Goal: Use online tool/utility

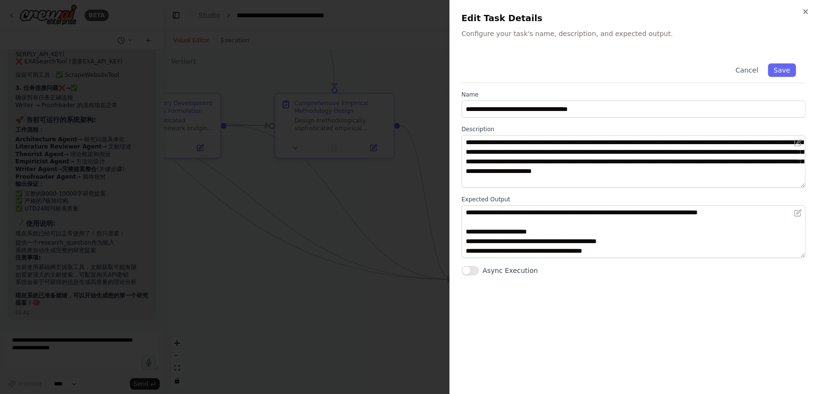
click at [254, 253] on div at bounding box center [408, 197] width 817 height 394
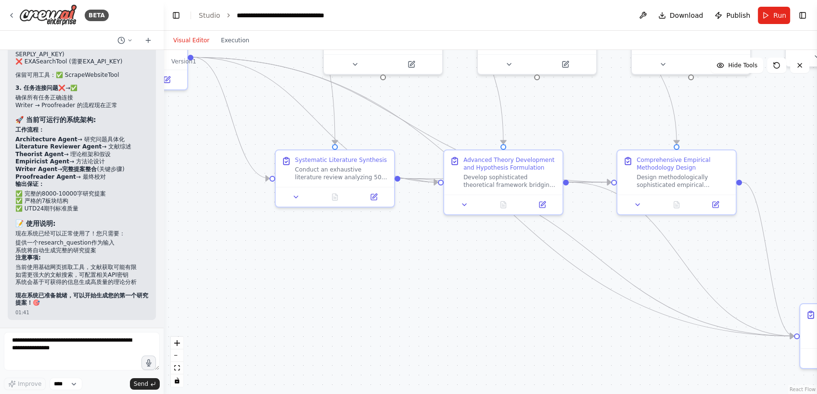
drag, startPoint x: 358, startPoint y: 282, endPoint x: 611, endPoint y: 321, distance: 256.4
click at [611, 321] on div ".deletable-edge-delete-btn { width: 20px; height: 20px; border: 0px solid #ffff…" at bounding box center [490, 222] width 653 height 344
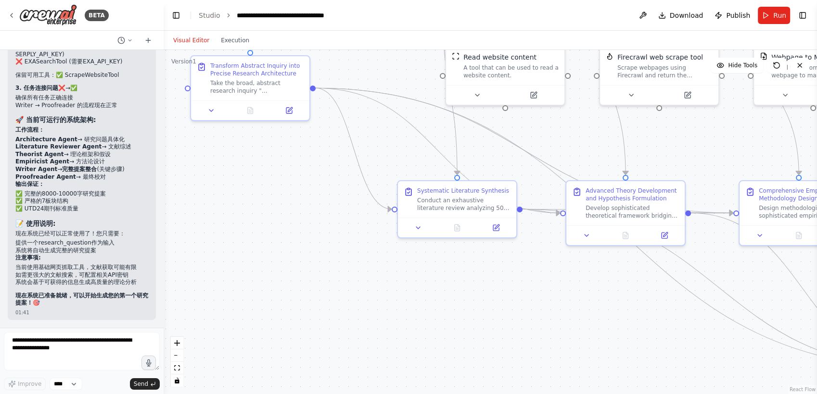
drag, startPoint x: 472, startPoint y: 297, endPoint x: 594, endPoint y: 328, distance: 126.0
click at [594, 328] on div ".deletable-edge-delete-btn { width: 20px; height: 20px; border: 0px solid #ffff…" at bounding box center [490, 222] width 653 height 344
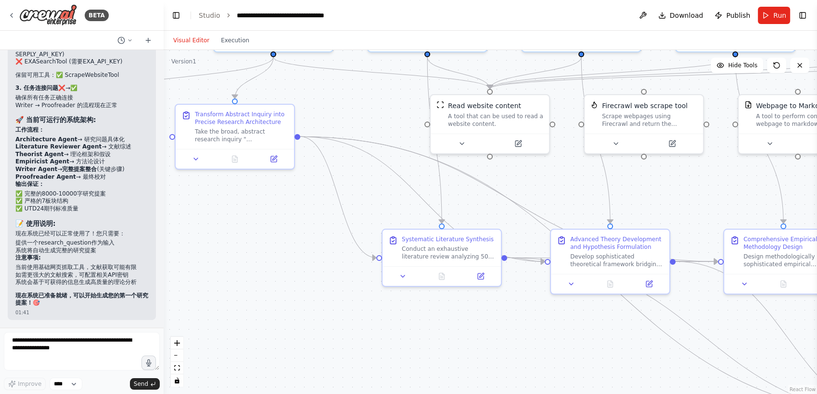
drag, startPoint x: 542, startPoint y: 311, endPoint x: 526, endPoint y: 359, distance: 51.0
click at [526, 359] on div ".deletable-edge-delete-btn { width: 20px; height: 20px; border: 0px solid #ffff…" at bounding box center [490, 222] width 653 height 344
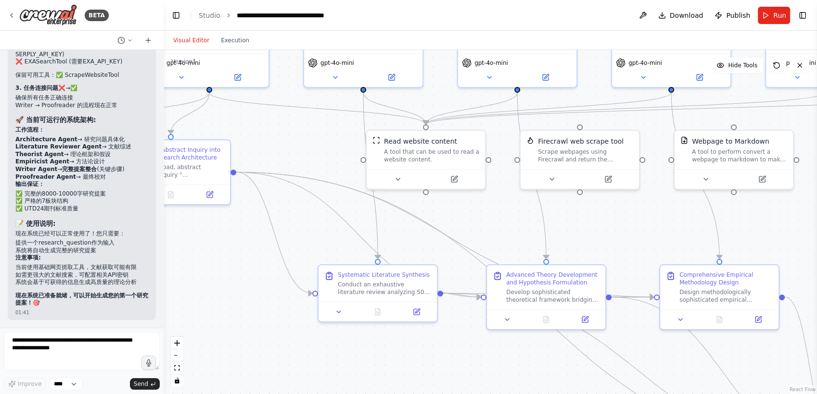
drag, startPoint x: 556, startPoint y: 344, endPoint x: 508, endPoint y: 371, distance: 54.9
click at [508, 371] on div ".deletable-edge-delete-btn { width: 20px; height: 20px; border: 0px solid #ffff…" at bounding box center [490, 222] width 653 height 344
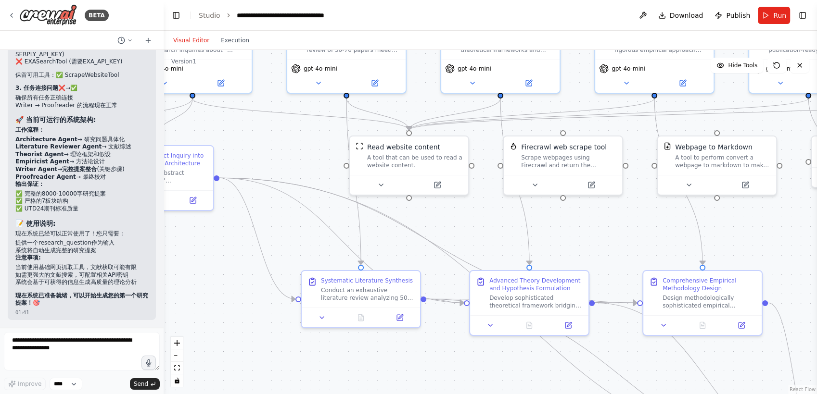
drag, startPoint x: 484, startPoint y: 356, endPoint x: 467, endPoint y: 362, distance: 17.8
click at [467, 362] on div ".deletable-edge-delete-btn { width: 20px; height: 20px; border: 0px solid #ffff…" at bounding box center [490, 222] width 653 height 344
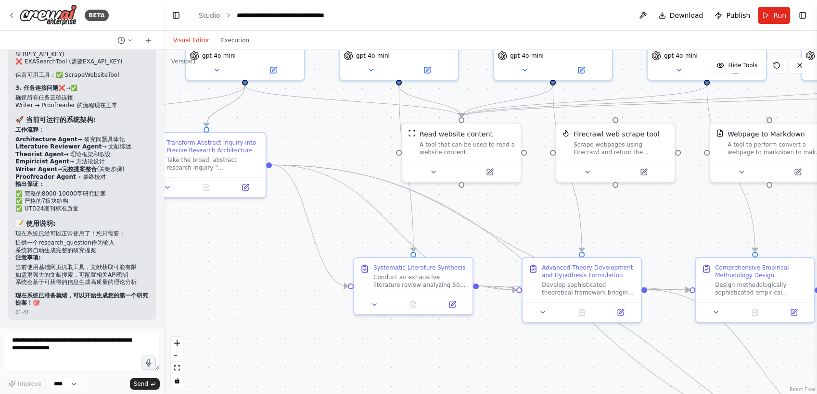
drag, startPoint x: 594, startPoint y: 238, endPoint x: 655, endPoint y: 221, distance: 63.2
click at [655, 221] on div ".deletable-edge-delete-btn { width: 20px; height: 20px; border: 0px solid #ffff…" at bounding box center [490, 222] width 653 height 344
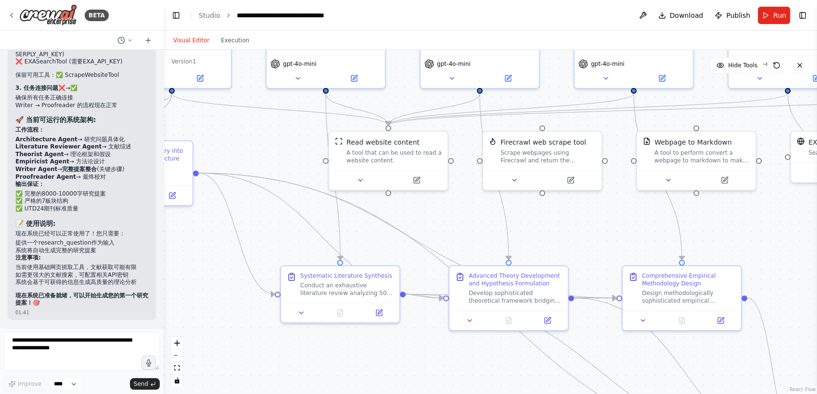
drag, startPoint x: 635, startPoint y: 212, endPoint x: 562, endPoint y: 220, distance: 73.6
click at [562, 220] on div ".deletable-edge-delete-btn { width: 20px; height: 20px; border: 0px solid #ffff…" at bounding box center [490, 222] width 653 height 344
drag, startPoint x: 26, startPoint y: 152, endPoint x: 92, endPoint y: 151, distance: 66.4
click at [92, 58] on li "❌ SerplyScholarSearchTool (需要SERPLY_API_KEY)" at bounding box center [81, 50] width 133 height 15
copy li "SerplyScholarSearchTool"
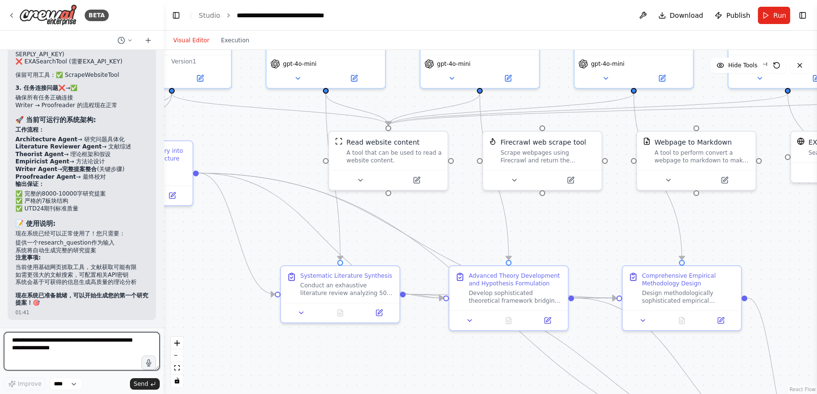
click at [58, 366] on textarea at bounding box center [82, 351] width 156 height 38
paste textarea "**********"
drag, startPoint x: 81, startPoint y: 341, endPoint x: 112, endPoint y: 346, distance: 31.2
click at [112, 346] on textarea "**********" at bounding box center [82, 351] width 156 height 38
type textarea "**********"
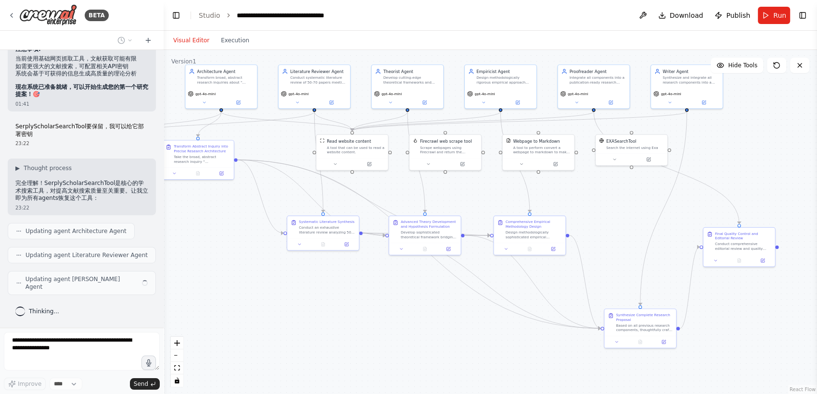
scroll to position [11083, 0]
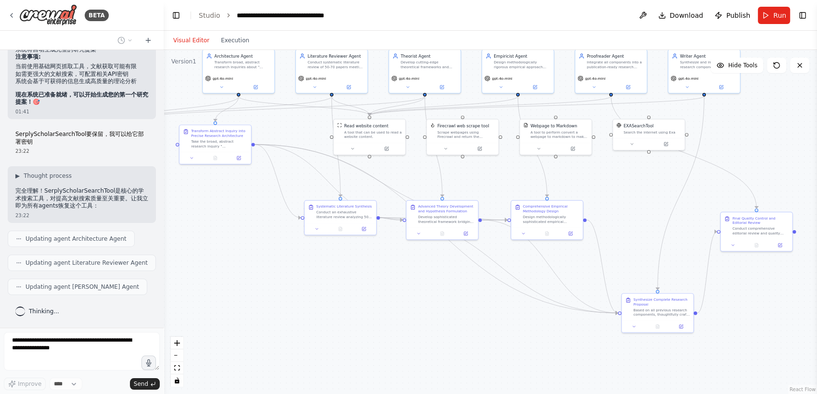
drag, startPoint x: 737, startPoint y: 252, endPoint x: 648, endPoint y: 210, distance: 98.5
click at [648, 210] on div ".deletable-edge-delete-btn { width: 20px; height: 20px; border: 0px solid #ffff…" at bounding box center [490, 222] width 653 height 344
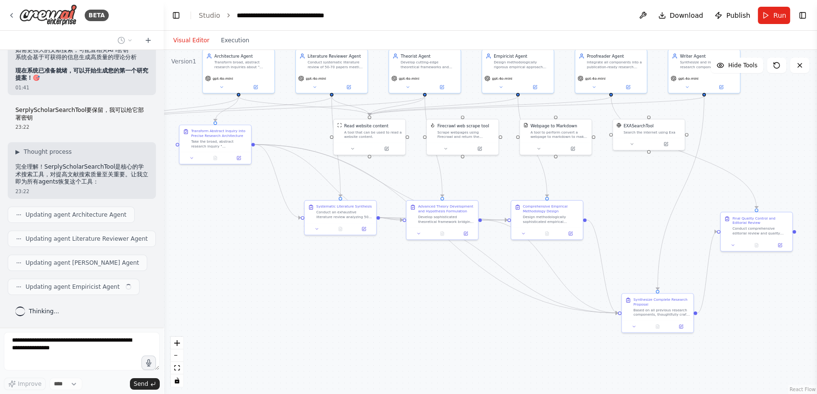
scroll to position [11107, 0]
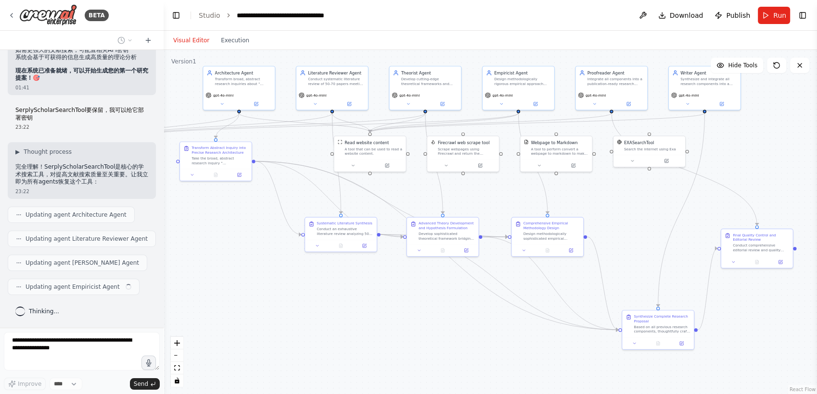
drag, startPoint x: 624, startPoint y: 234, endPoint x: 634, endPoint y: 278, distance: 45.5
click at [634, 278] on div ".deletable-edge-delete-btn { width: 20px; height: 20px; border: 0px solid #ffff…" at bounding box center [490, 222] width 653 height 344
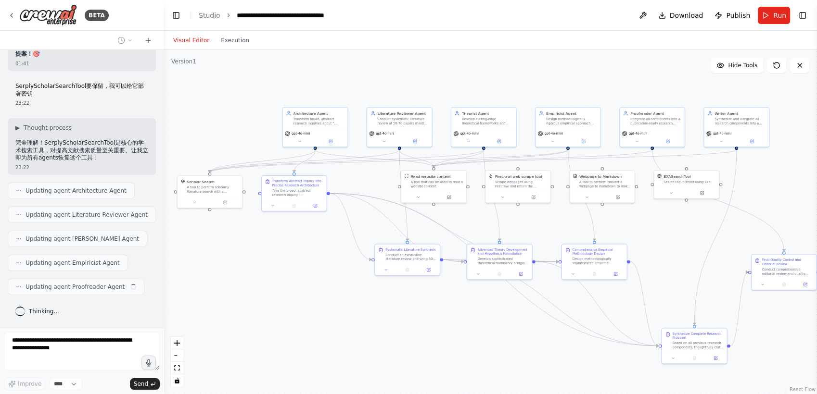
scroll to position [11131, 0]
drag, startPoint x: 618, startPoint y: 274, endPoint x: 648, endPoint y: 260, distance: 33.8
click at [648, 260] on div ".deletable-edge-delete-btn { width: 20px; height: 20px; border: 0px solid #ffff…" at bounding box center [490, 222] width 653 height 344
click at [175, 17] on button "Toggle Left Sidebar" at bounding box center [175, 15] width 13 height 13
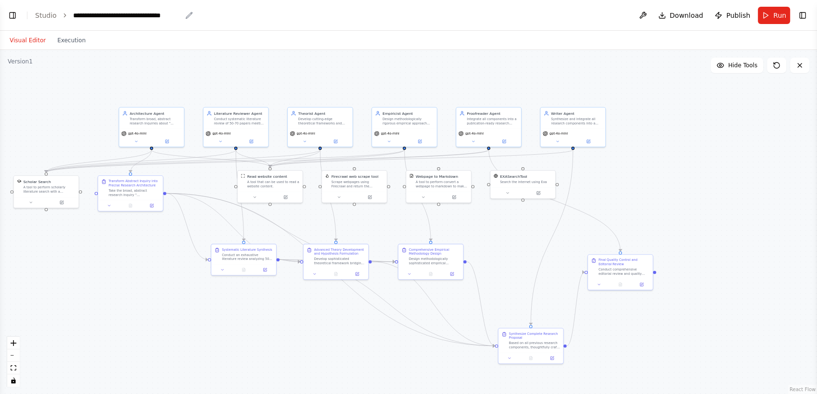
scroll to position [11155, 0]
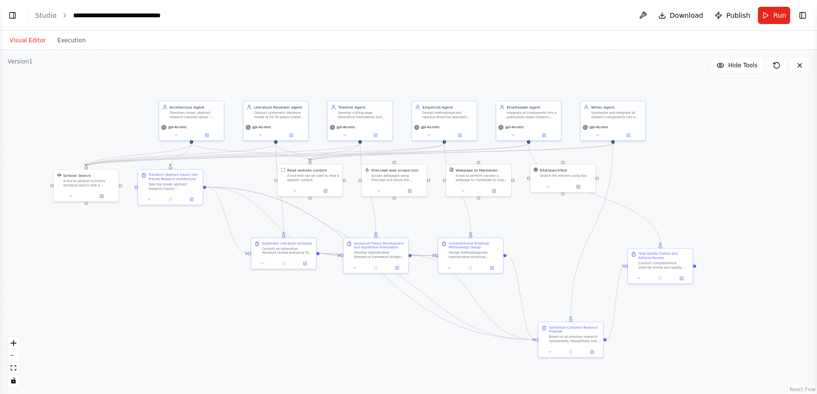
drag, startPoint x: 668, startPoint y: 152, endPoint x: 708, endPoint y: 145, distance: 41.5
click at [708, 145] on div ".deletable-edge-delete-btn { width: 20px; height: 20px; border: 0px solid #ffff…" at bounding box center [408, 222] width 817 height 344
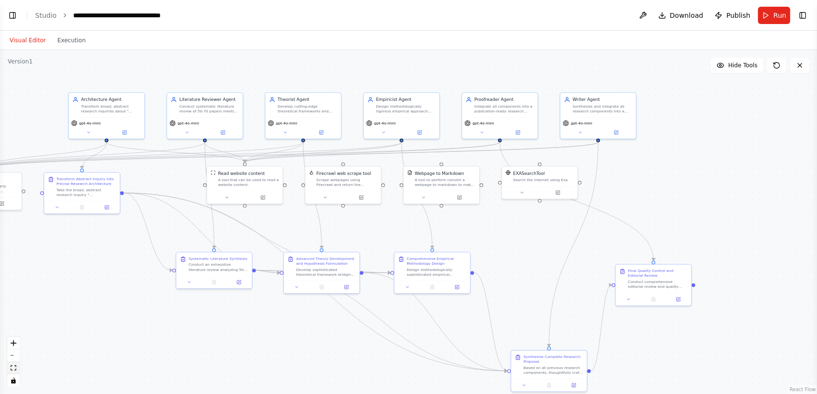
scroll to position [11186, 0]
click at [13, 368] on icon "fit view" at bounding box center [14, 368] width 6 height 5
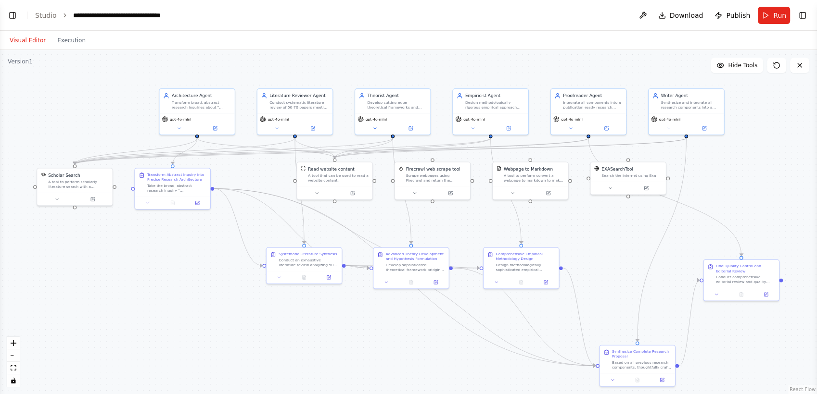
drag, startPoint x: 213, startPoint y: 329, endPoint x: 212, endPoint y: 344, distance: 15.4
click at [212, 344] on div ".deletable-edge-delete-btn { width: 20px; height: 20px; border: 0px solid #ffff…" at bounding box center [408, 222] width 817 height 344
